Goal: Transaction & Acquisition: Purchase product/service

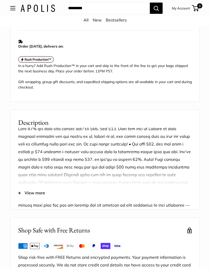
scroll to position [278, 0]
click at [25, 196] on span "View more" at bounding box center [35, 193] width 20 height 8
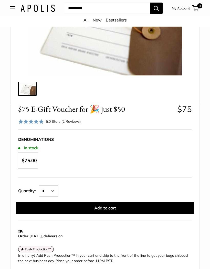
scroll to position [88, 0]
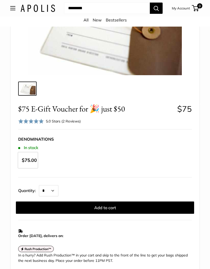
click at [108, 206] on button "Add to cart" at bounding box center [105, 208] width 178 height 12
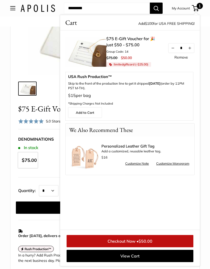
click at [141, 247] on link "Checkout Now • $50.00" at bounding box center [130, 241] width 127 height 12
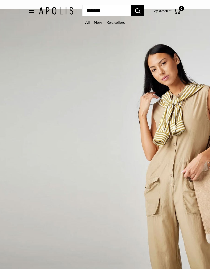
click at [29, 11] on button "Open menu" at bounding box center [31, 11] width 5 height 4
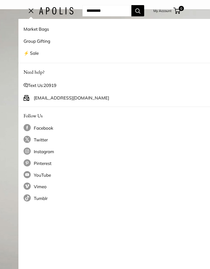
click at [29, 52] on link "⚡️ Sale" at bounding box center [124, 53] width 200 height 12
click at [51, 11] on img at bounding box center [56, 10] width 35 height 7
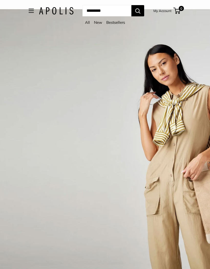
click at [180, 13] on span "0" at bounding box center [176, 11] width 7 height 6
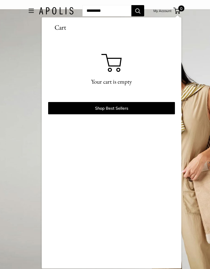
click at [29, 13] on button "Open menu" at bounding box center [31, 11] width 5 height 4
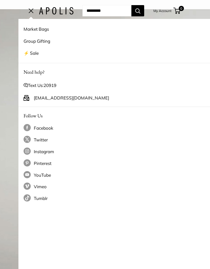
click at [29, 54] on link "⚡️ Sale" at bounding box center [124, 53] width 200 height 12
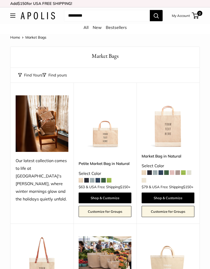
click at [15, 16] on button "Open menu" at bounding box center [12, 16] width 5 height 4
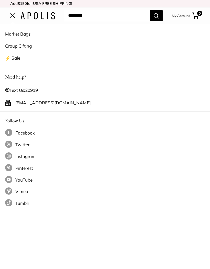
click at [25, 34] on link "Market Bags" at bounding box center [105, 34] width 200 height 12
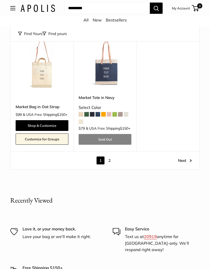
scroll to position [2178, 0]
click at [184, 165] on link "Next" at bounding box center [185, 161] width 14 height 8
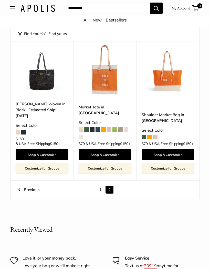
scroll to position [352, 0]
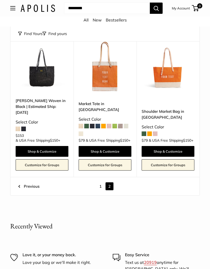
click at [102, 182] on link "1" at bounding box center [100, 186] width 8 height 8
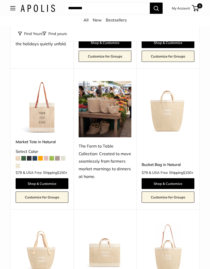
scroll to position [154, 0]
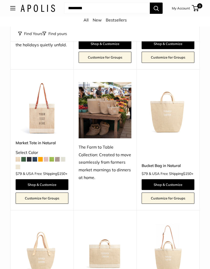
click at [41, 132] on img at bounding box center [42, 108] width 53 height 53
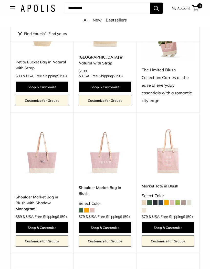
scroll to position [510, 0]
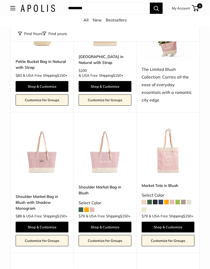
click at [36, 169] on img at bounding box center [42, 151] width 53 height 53
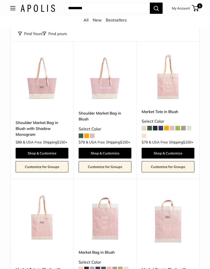
scroll to position [584, 0]
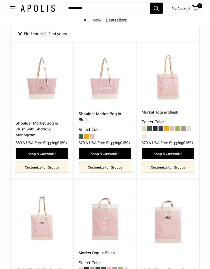
click at [110, 91] on img at bounding box center [105, 77] width 53 height 53
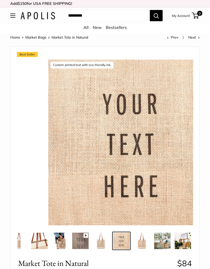
scroll to position [0, 193]
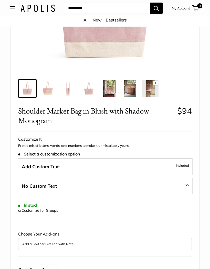
scroll to position [153, 0]
click at [35, 168] on span "Add Custom Text" at bounding box center [41, 166] width 38 height 6
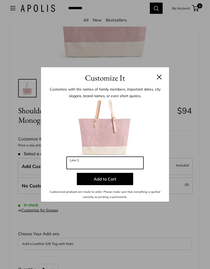
click at [78, 169] on input "Line 1" at bounding box center [105, 163] width 77 height 12
type input "***"
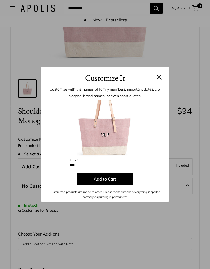
click at [87, 185] on button "Add to Cart" at bounding box center [105, 179] width 56 height 12
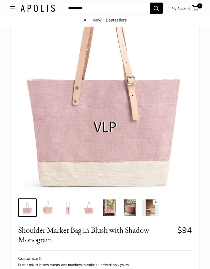
scroll to position [24, 0]
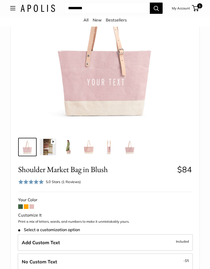
scroll to position [88, 0]
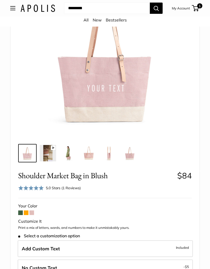
click at [21, 214] on span at bounding box center [20, 213] width 5 height 5
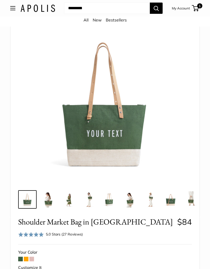
scroll to position [35, 0]
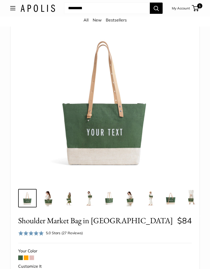
click at [27, 258] on span at bounding box center [26, 258] width 5 height 5
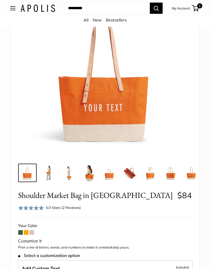
scroll to position [60, 0]
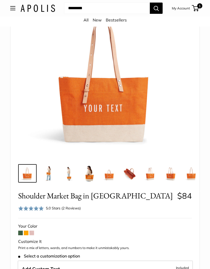
click at [33, 233] on span at bounding box center [31, 233] width 5 height 5
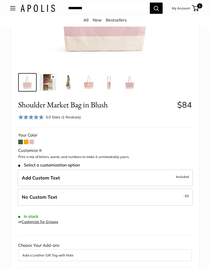
scroll to position [161, 0]
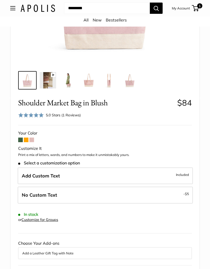
click at [160, 178] on label "Add Custom Text Included" at bounding box center [105, 176] width 175 height 17
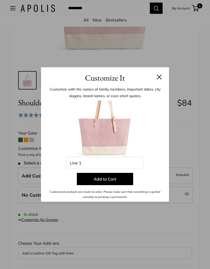
click at [160, 80] on button at bounding box center [159, 76] width 5 height 5
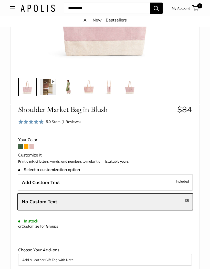
scroll to position [155, 0]
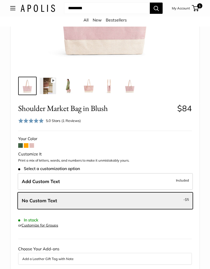
click at [175, 203] on label "No Custom Text - $5" at bounding box center [105, 200] width 175 height 17
click at [162, 196] on label "No Custom Text - $5" at bounding box center [105, 200] width 175 height 17
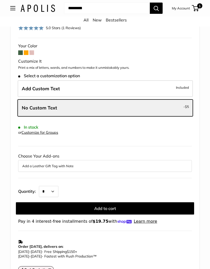
scroll to position [250, 0]
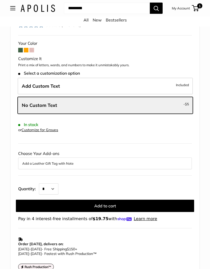
click at [120, 200] on button "Add to cart" at bounding box center [105, 206] width 178 height 12
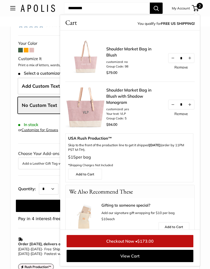
click at [142, 244] on span "$173.00" at bounding box center [145, 241] width 16 height 5
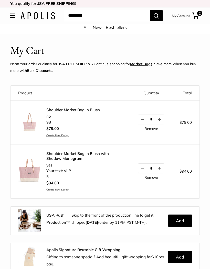
click at [151, 176] on link "Remove" at bounding box center [151, 178] width 14 height 4
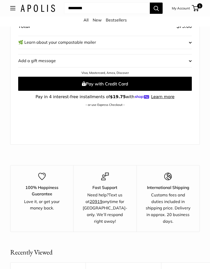
scroll to position [258, 0]
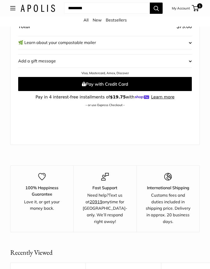
click at [116, 81] on button "Pay with Credit Card" at bounding box center [104, 84] width 173 height 14
